Goal: Task Accomplishment & Management: Use online tool/utility

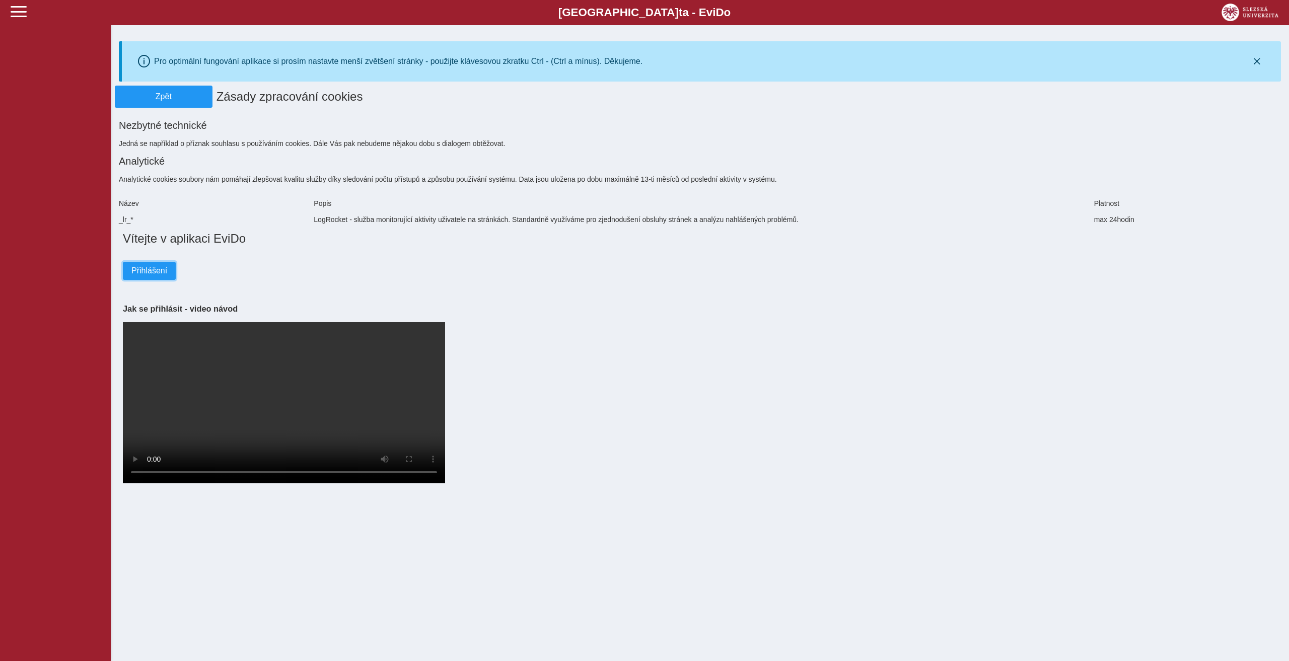
drag, startPoint x: 144, startPoint y: 268, endPoint x: 448, endPoint y: 296, distance: 304.8
click at [145, 268] on span "Přihlášení" at bounding box center [149, 270] width 36 height 9
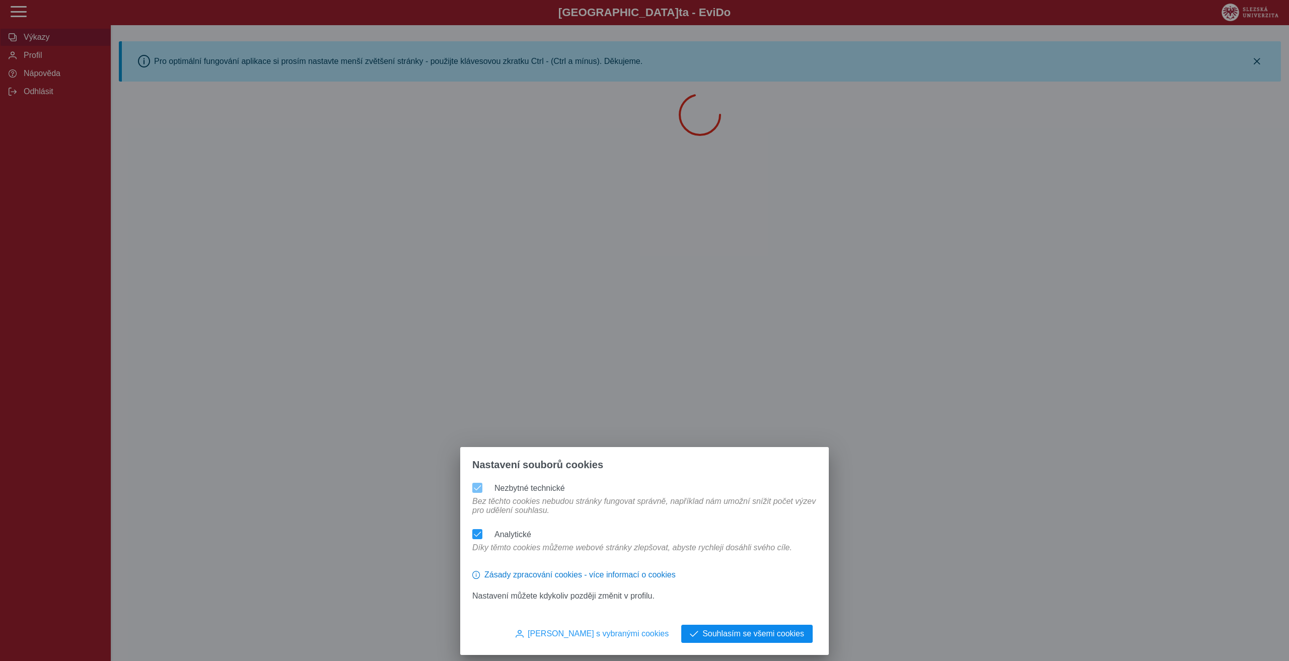
click at [788, 631] on span "Souhlasím se všemi cookies" at bounding box center [753, 633] width 102 height 9
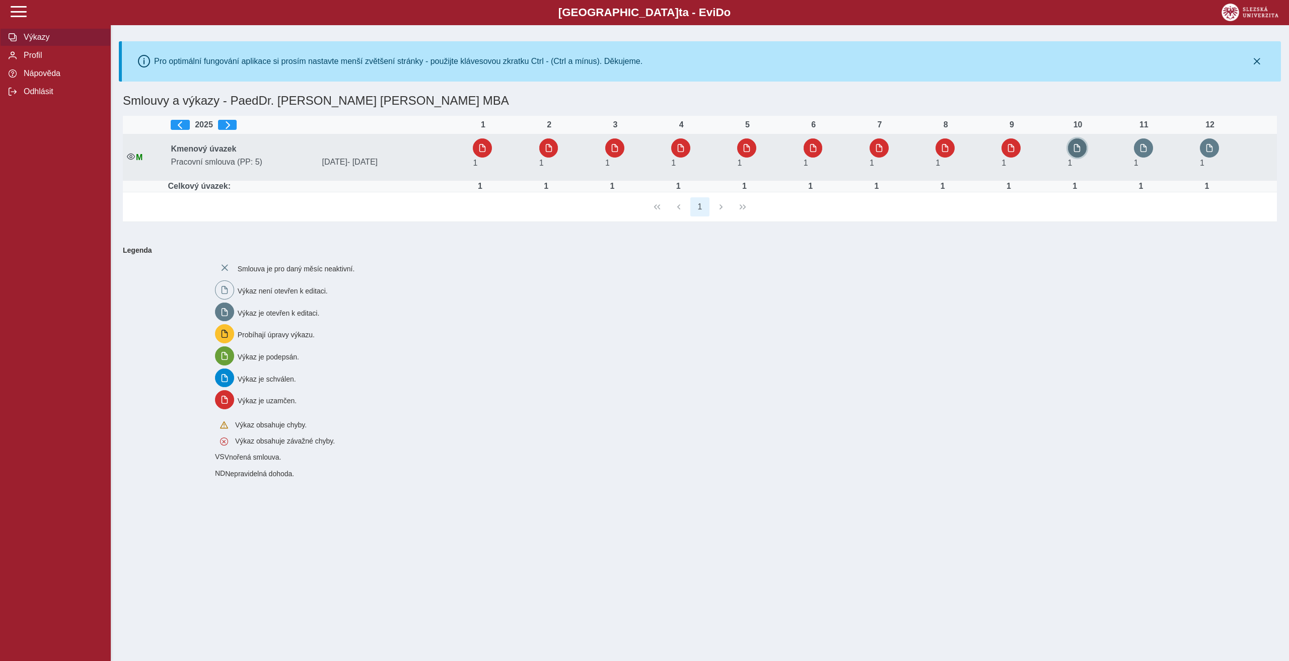
click at [1079, 148] on span "button" at bounding box center [1077, 148] width 8 height 8
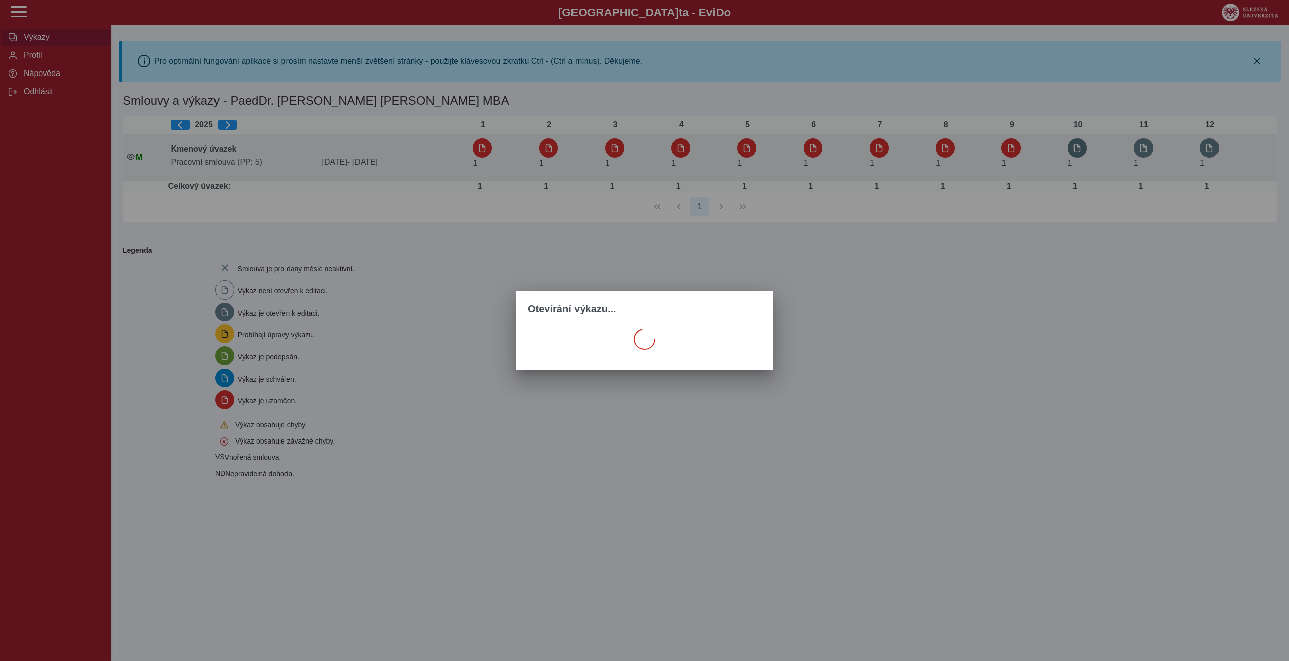
click at [1079, 148] on div "Otevírání výkazu..." at bounding box center [644, 330] width 1289 height 661
